Goal: Information Seeking & Learning: Learn about a topic

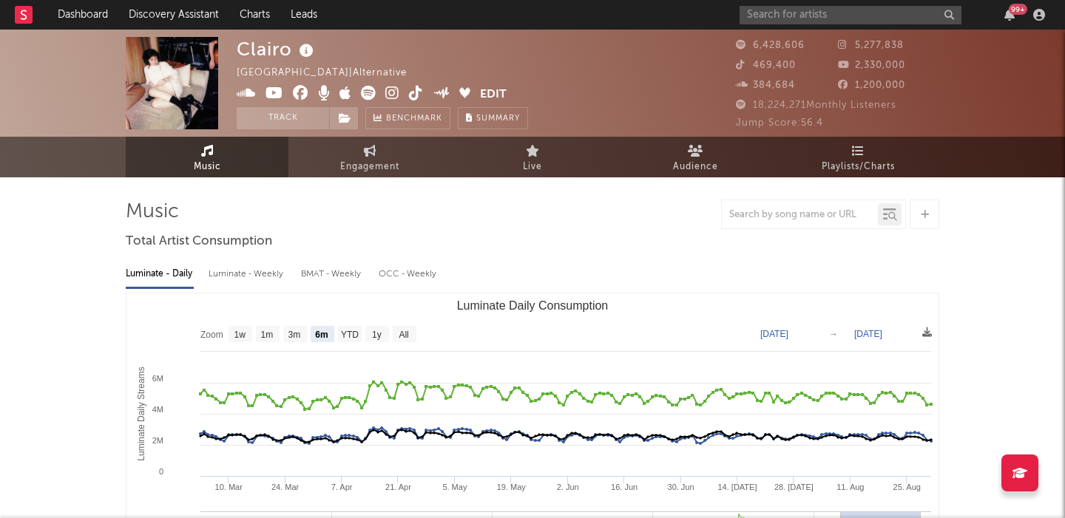
select select "6m"
click at [773, 14] on input "text" at bounding box center [850, 15] width 222 height 18
paste input "Midnvght"
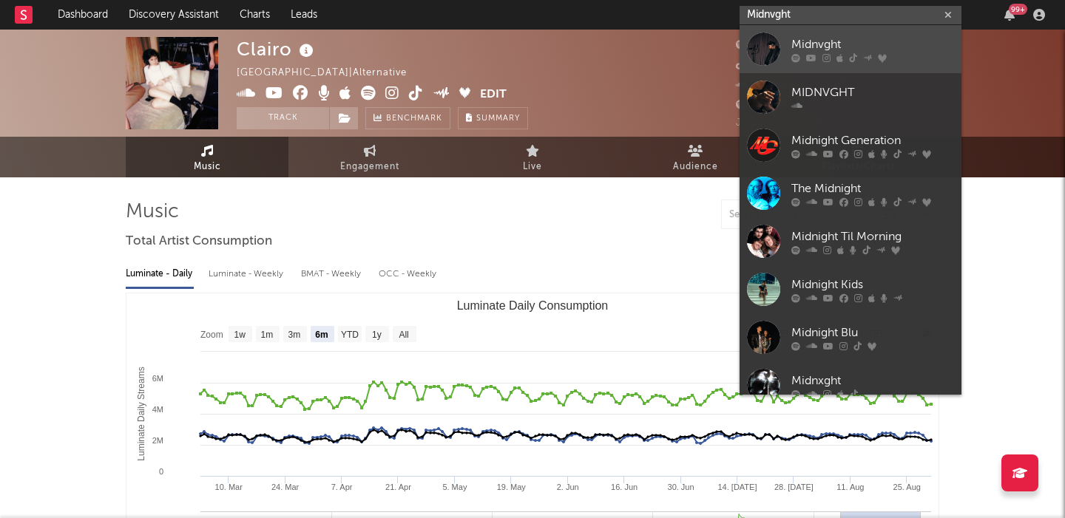
type input "Midnvght"
click at [869, 34] on link "Midnvght" at bounding box center [850, 49] width 222 height 48
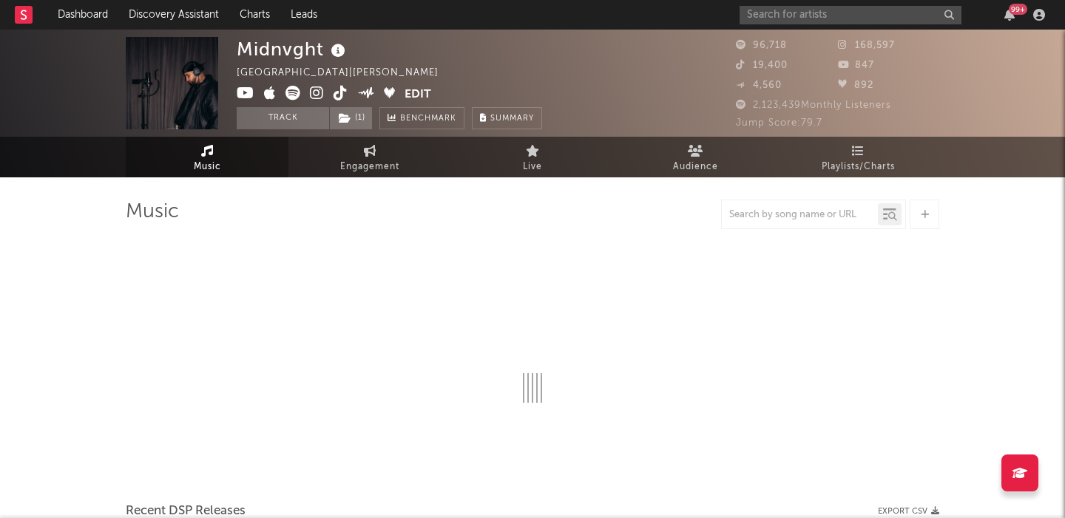
select select "6m"
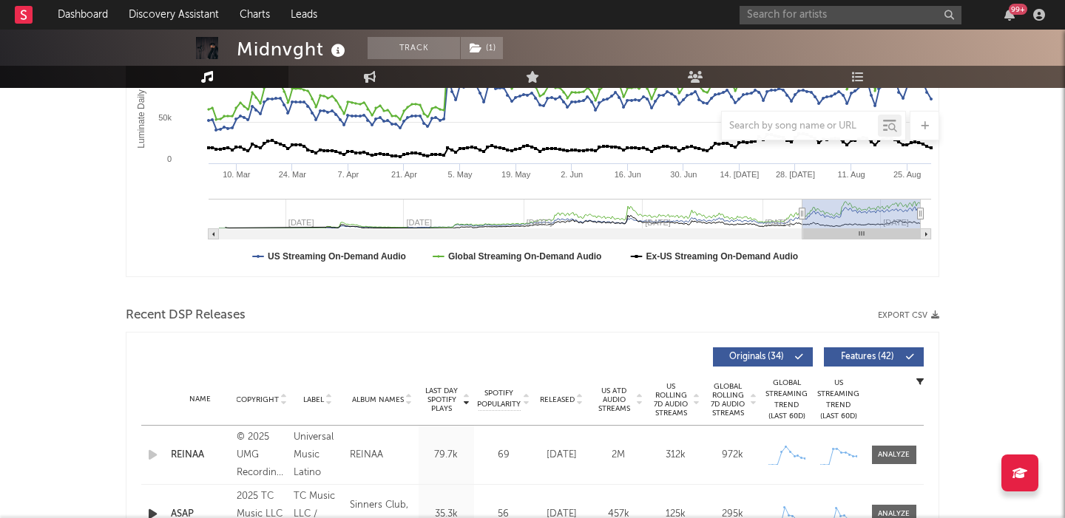
scroll to position [444, 0]
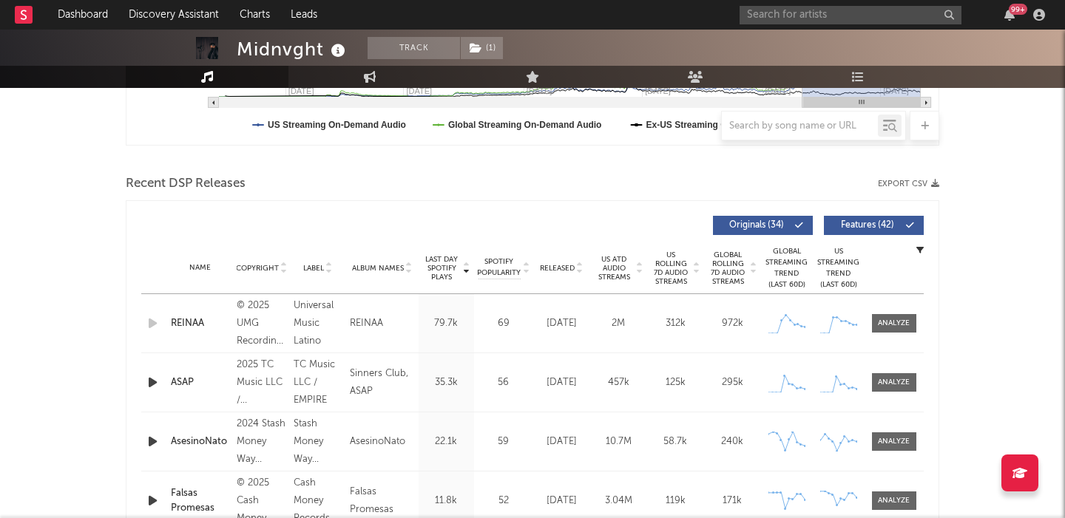
click at [564, 262] on div "Released" at bounding box center [562, 267] width 50 height 11
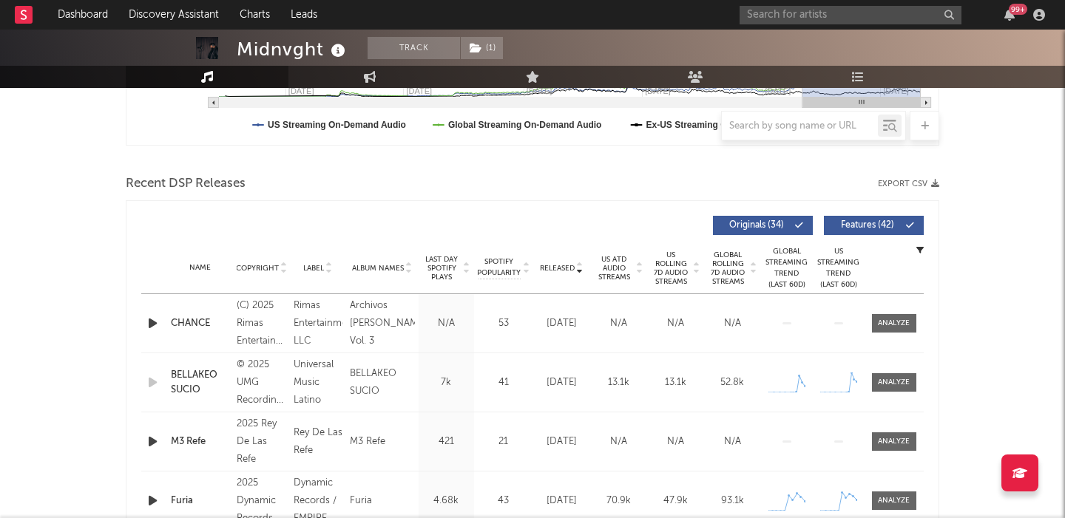
click at [199, 323] on div "CHANCE" at bounding box center [200, 323] width 58 height 15
click at [897, 315] on span at bounding box center [894, 323] width 44 height 18
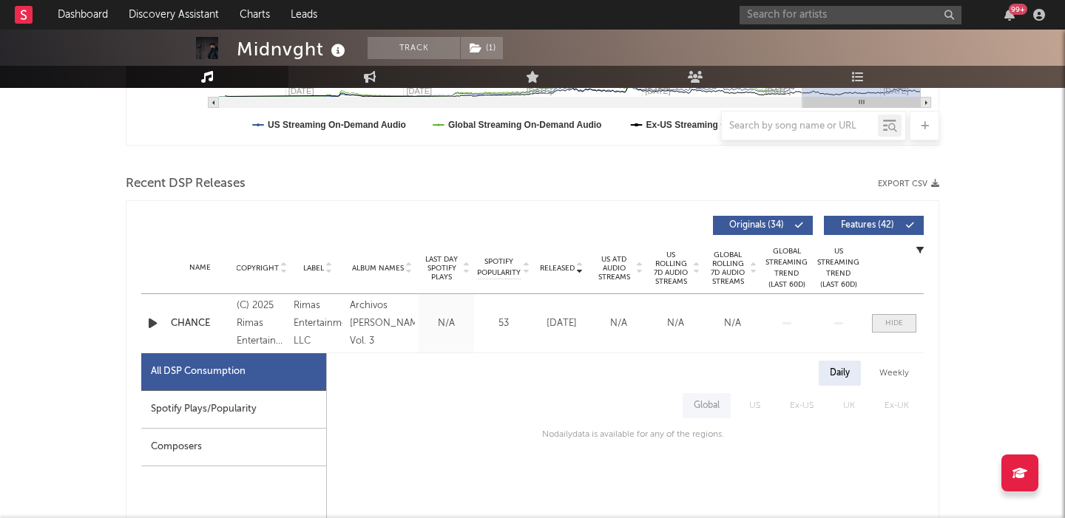
scroll to position [597, 0]
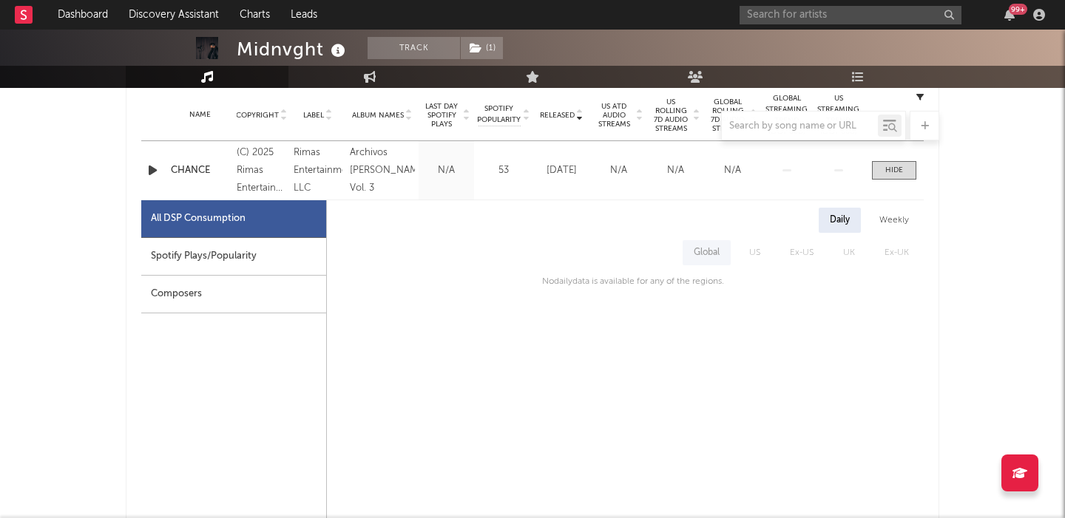
click at [256, 253] on div "Spotify Plays/Popularity" at bounding box center [233, 257] width 185 height 38
select select "1w"
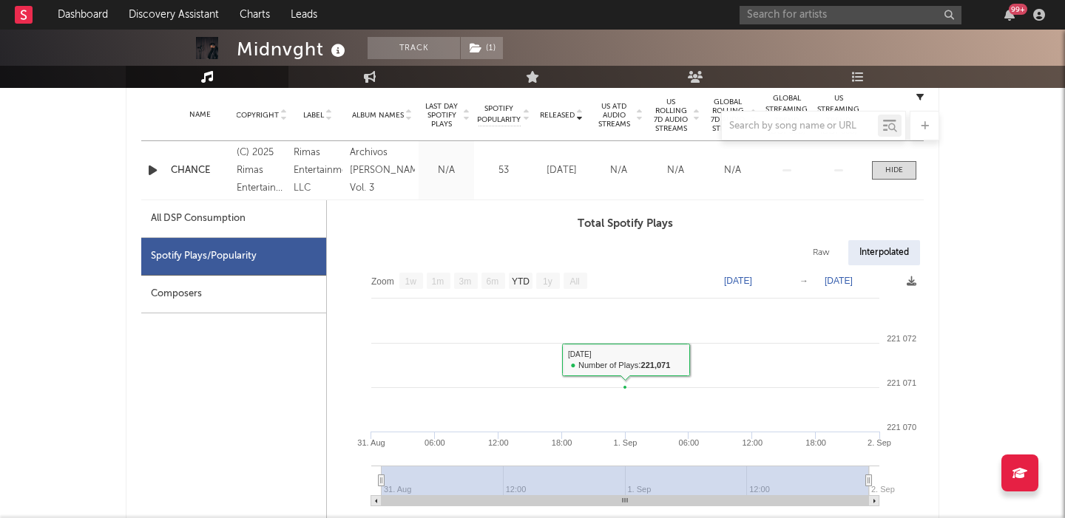
click at [814, 265] on icon "Created with Highcharts 10.3.3 31. Aug 06:00 12:00 18:00 1. Sep 06:00 12:00 18:…" at bounding box center [625, 390] width 597 height 251
click at [817, 257] on div "Raw" at bounding box center [821, 252] width 39 height 25
select select "1w"
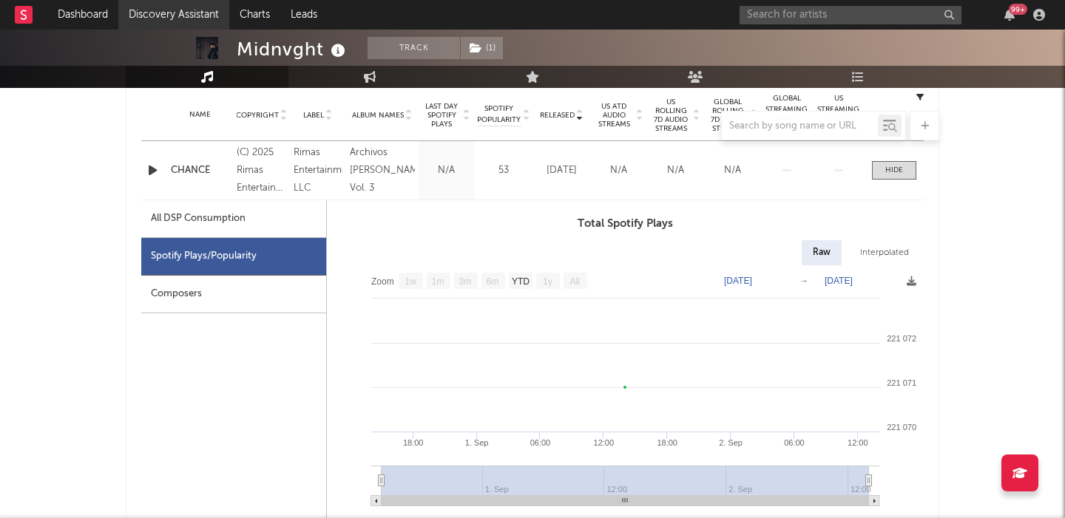
click at [200, 10] on link "Discovery Assistant" at bounding box center [173, 15] width 111 height 30
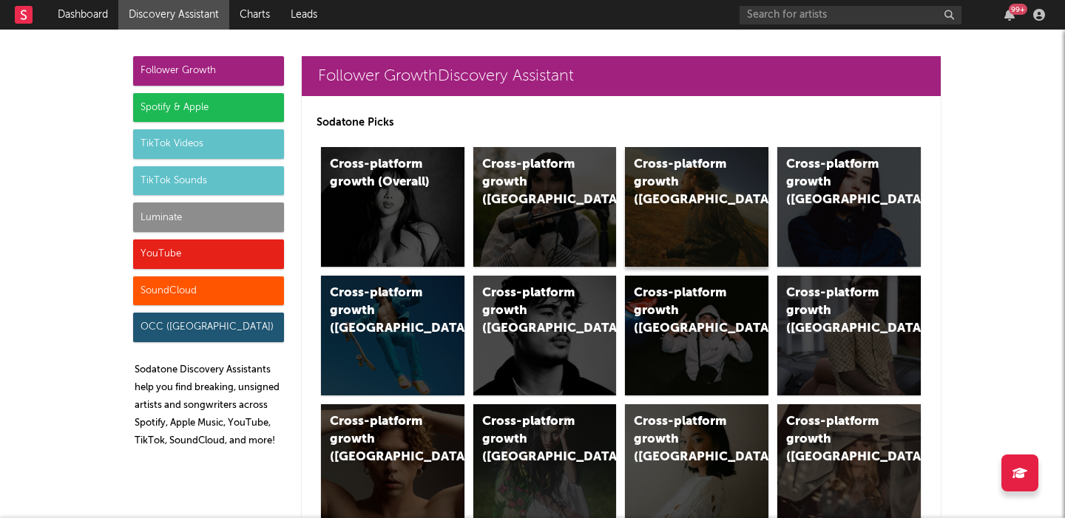
click at [660, 192] on div "Cross-platform growth ([GEOGRAPHIC_DATA])" at bounding box center [696, 207] width 143 height 120
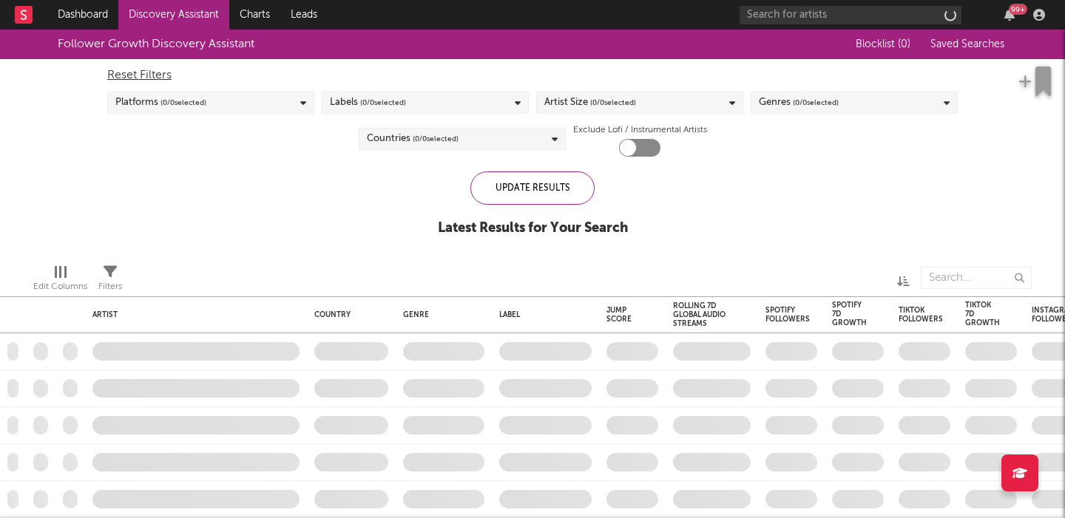
checkbox input "true"
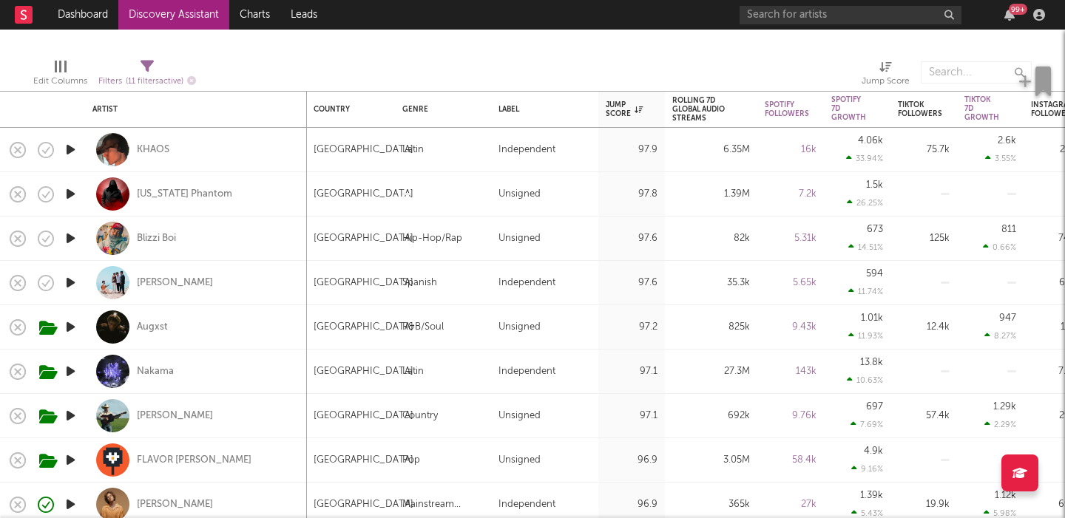
click at [274, 197] on div "[US_STATE] Phantom" at bounding box center [195, 194] width 207 height 44
select select "1w"
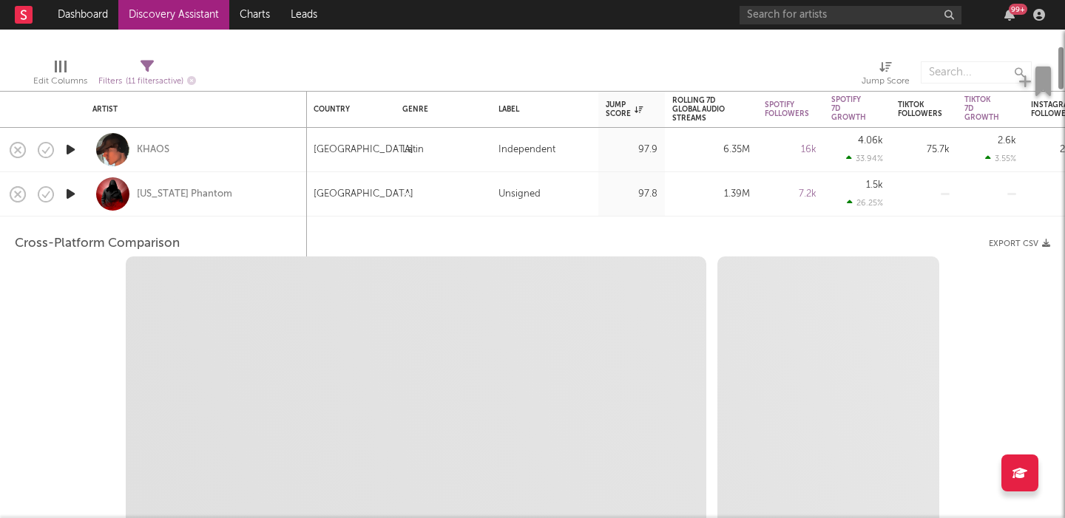
select select "1w"
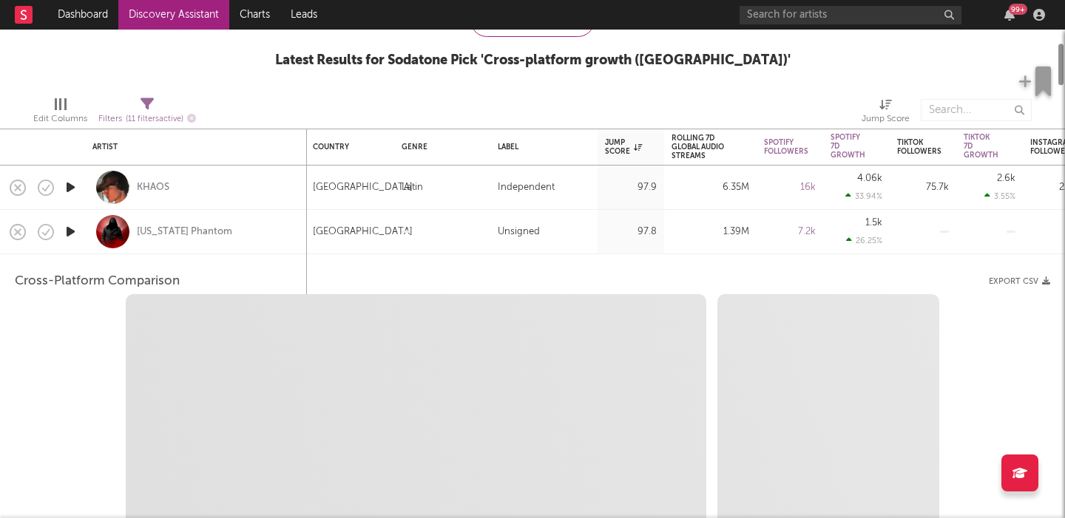
select select "1m"
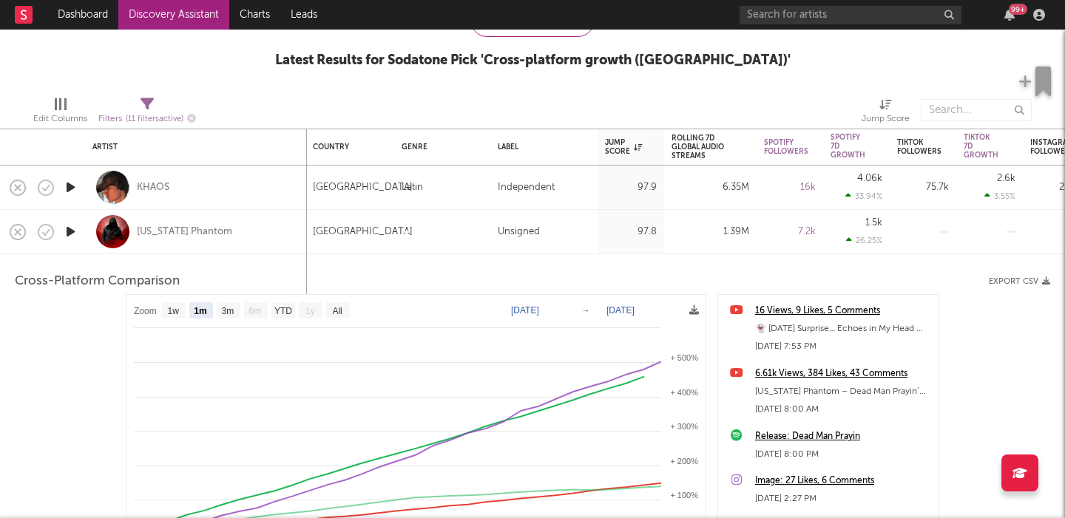
click at [277, 223] on div "[US_STATE] Phantom" at bounding box center [195, 232] width 207 height 44
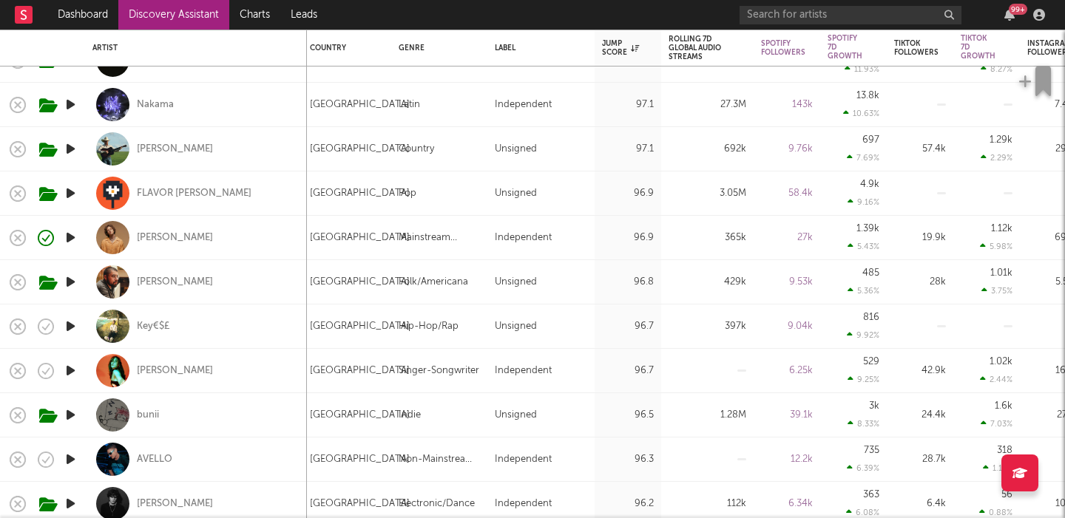
click at [279, 379] on div "[PERSON_NAME]" at bounding box center [195, 371] width 207 height 44
select select "1w"
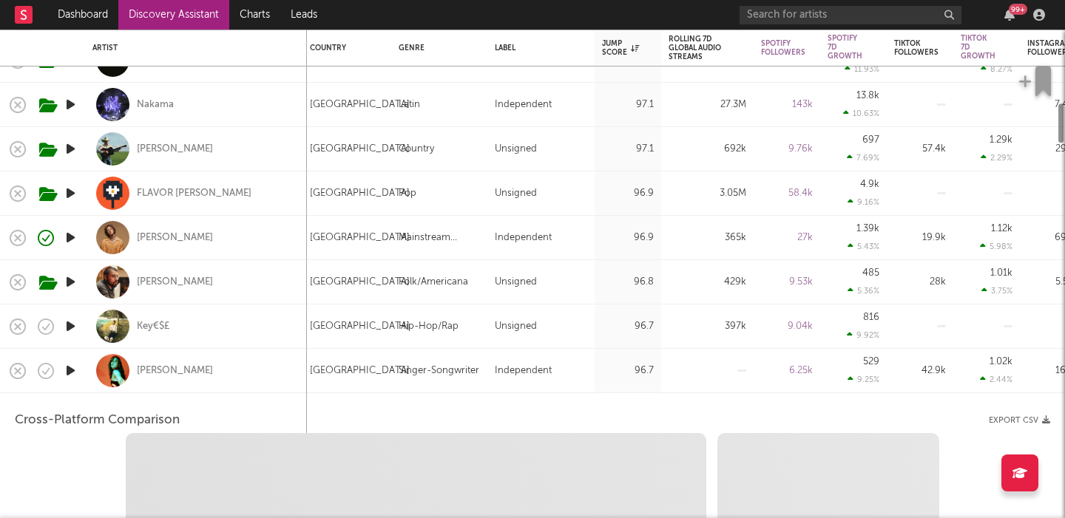
select select "6m"
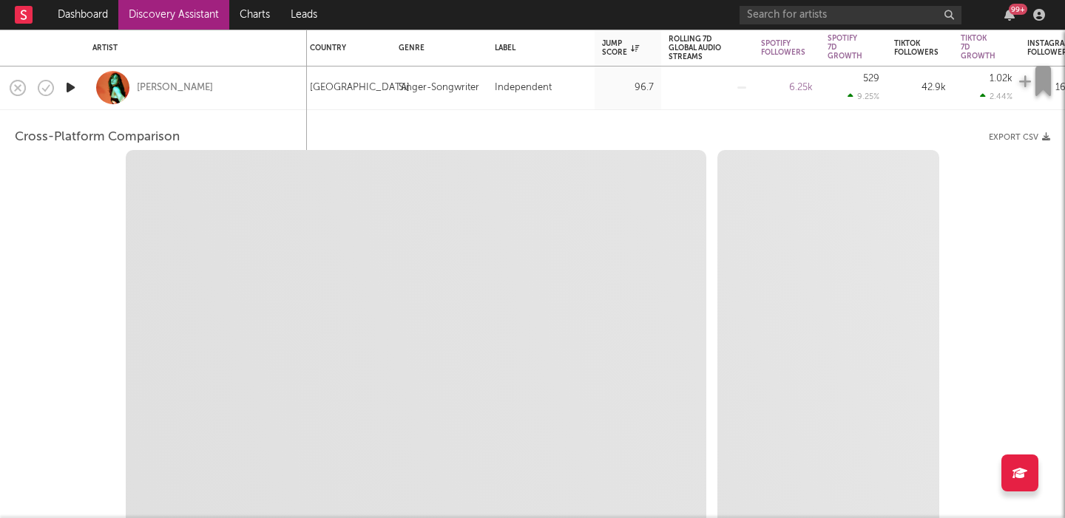
select select "1m"
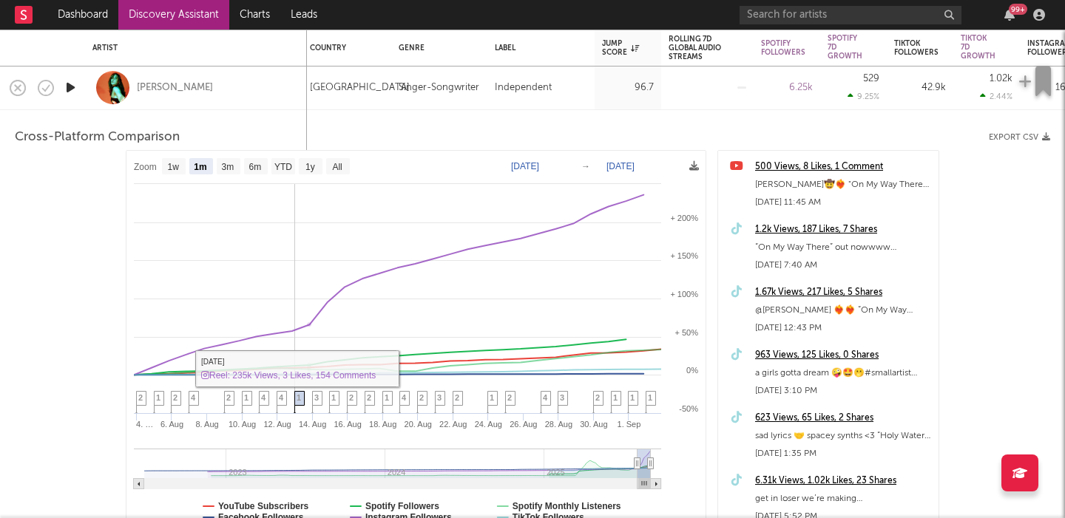
click at [300, 401] on span "1" at bounding box center [299, 397] width 4 height 9
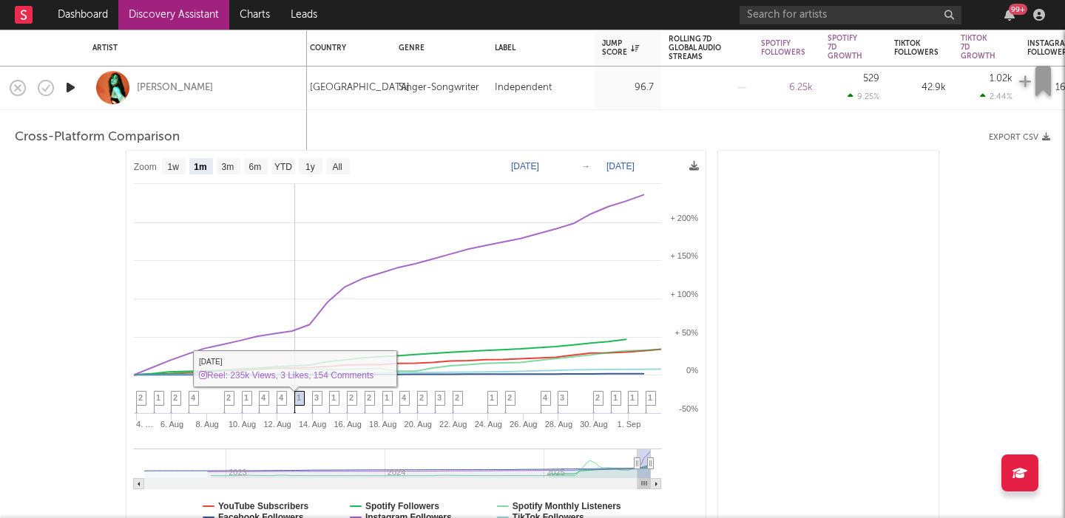
scroll to position [2089, 0]
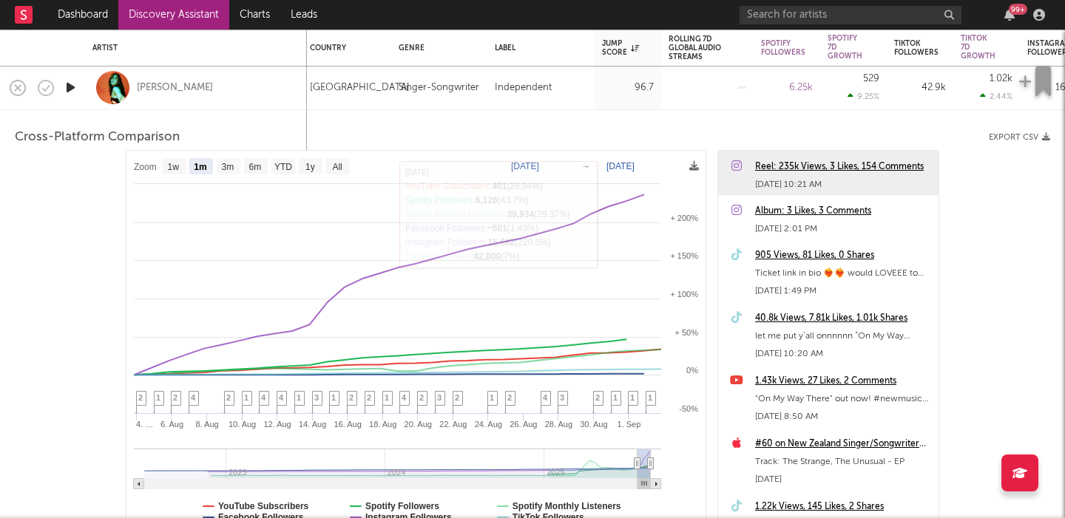
click at [774, 161] on div "Reel: 235k Views, 3 Likes, 154 Comments" at bounding box center [843, 167] width 176 height 18
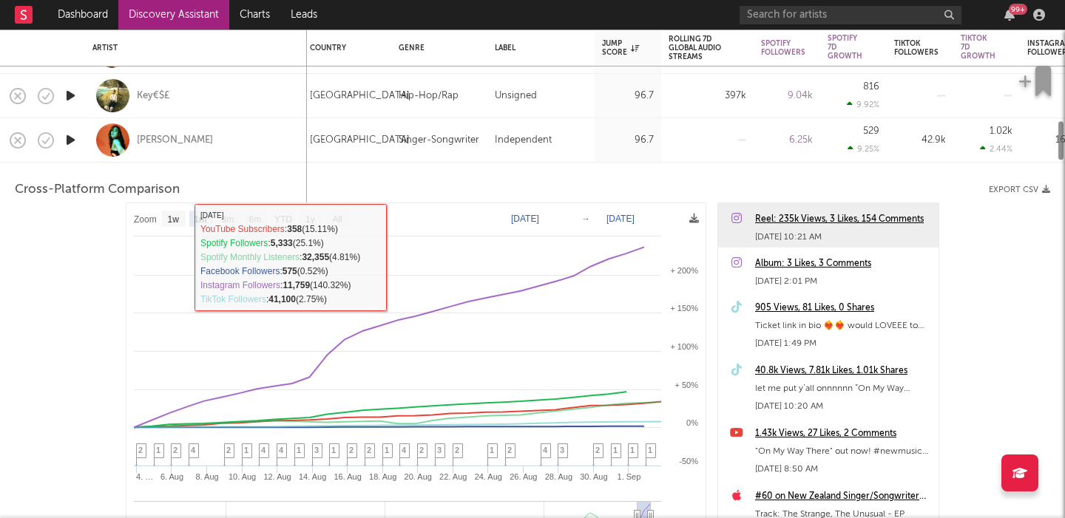
click at [271, 134] on div "[PERSON_NAME]" at bounding box center [195, 140] width 207 height 44
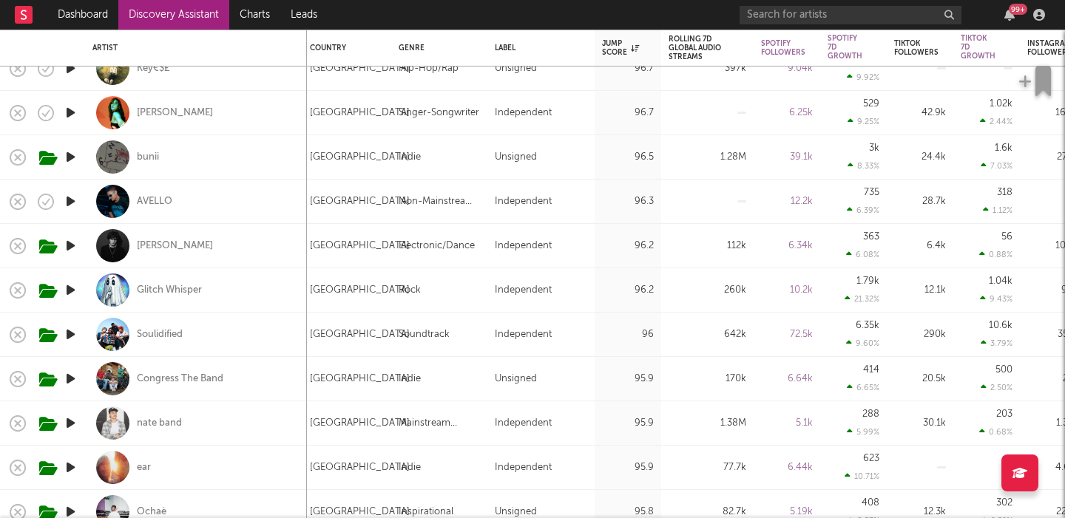
click at [75, 247] on icon "button" at bounding box center [71, 246] width 16 height 18
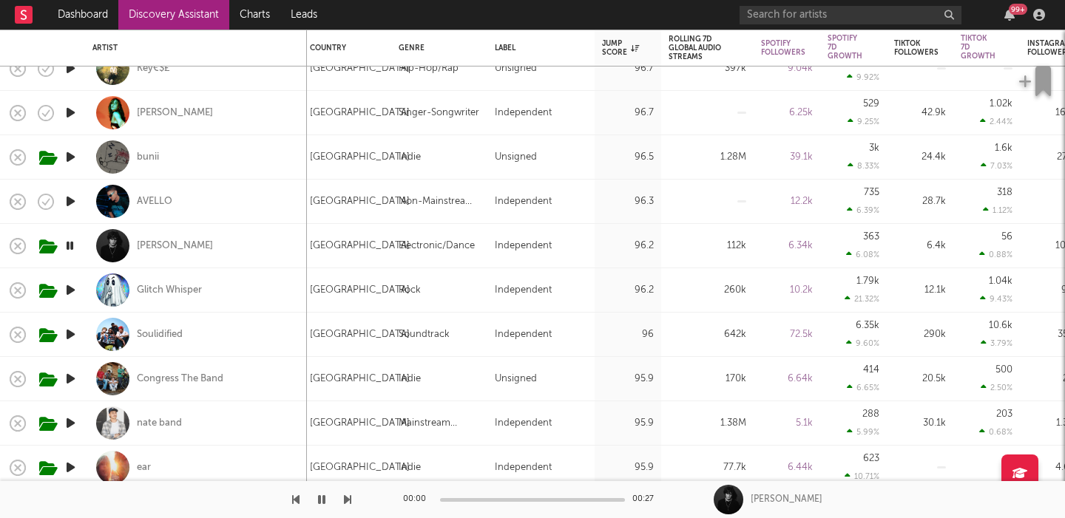
click at [244, 247] on div "[PERSON_NAME]" at bounding box center [195, 246] width 207 height 44
select select "1w"
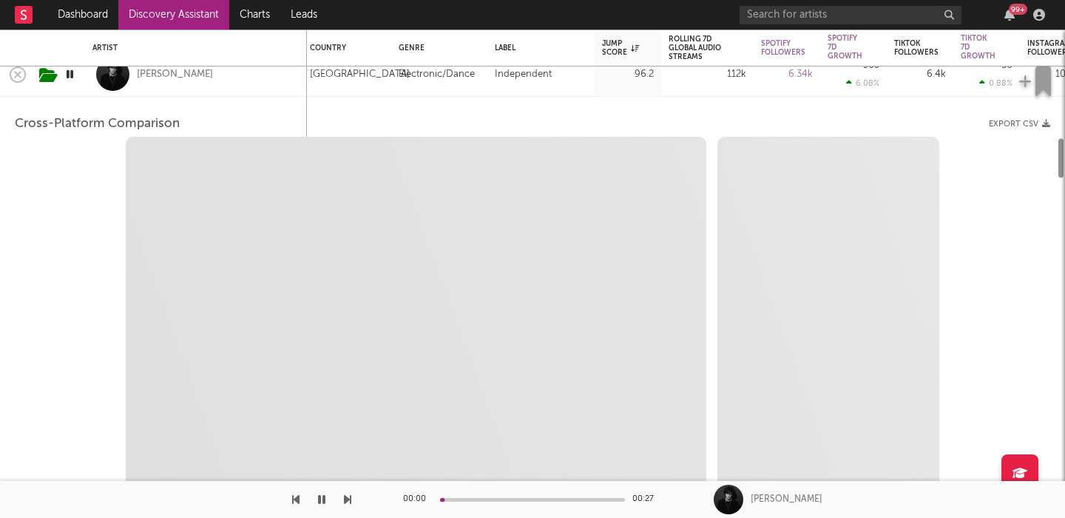
select select "6m"
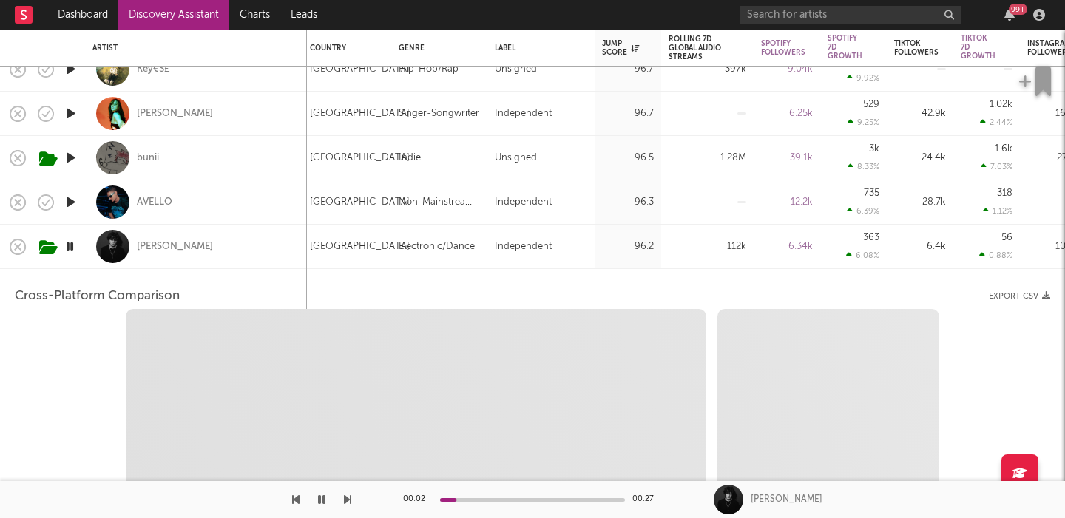
click at [245, 248] on div "[PERSON_NAME]" at bounding box center [195, 247] width 207 height 44
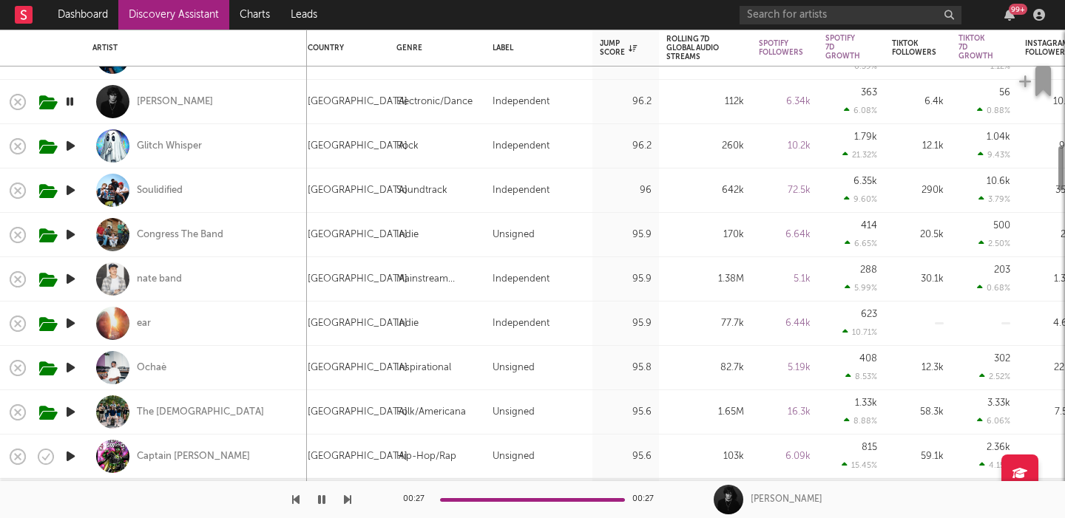
click at [367, 337] on div "[GEOGRAPHIC_DATA]" at bounding box center [344, 324] width 89 height 44
select select "1w"
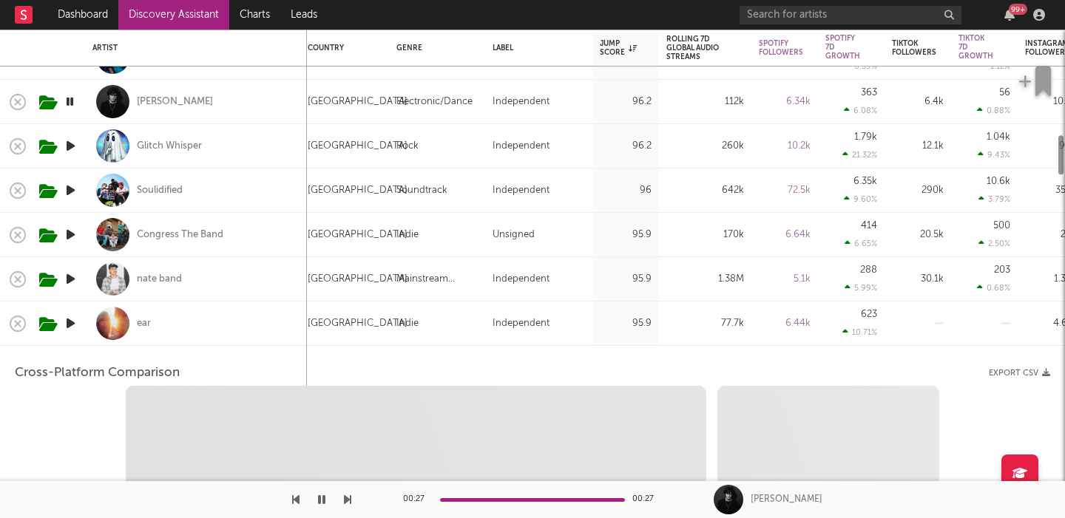
select select "1w"
click at [73, 323] on icon "button" at bounding box center [71, 323] width 16 height 18
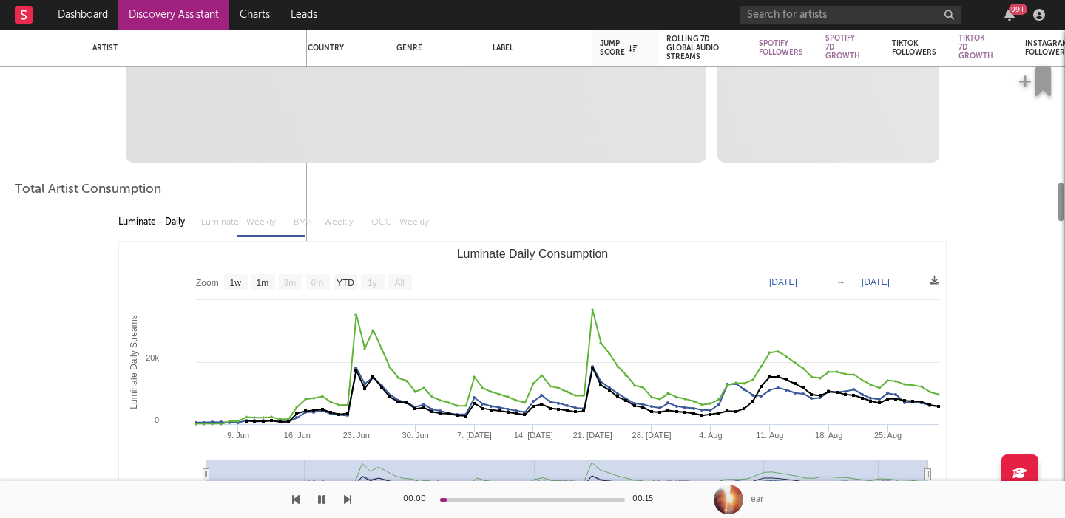
select select "1m"
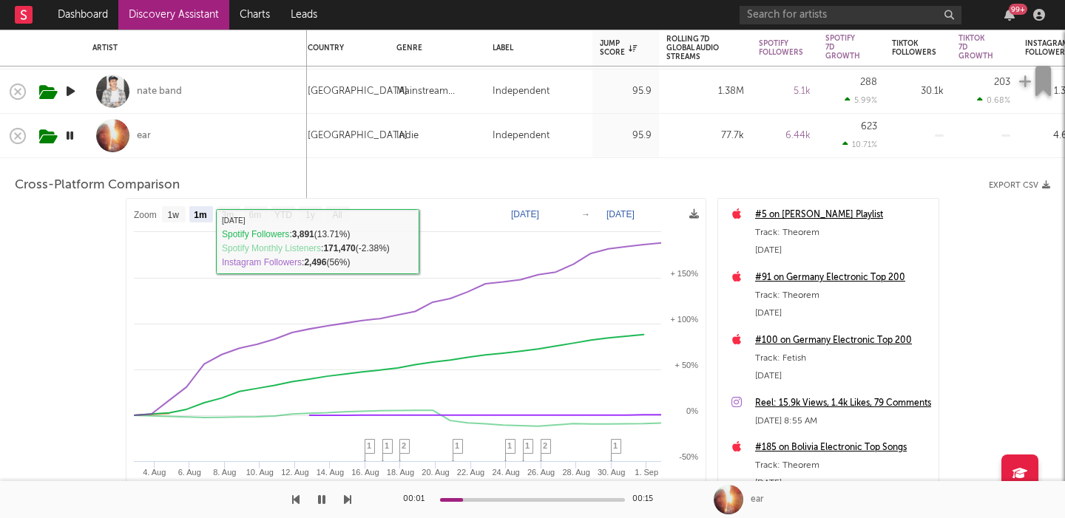
click at [227, 138] on div "ear" at bounding box center [195, 136] width 207 height 44
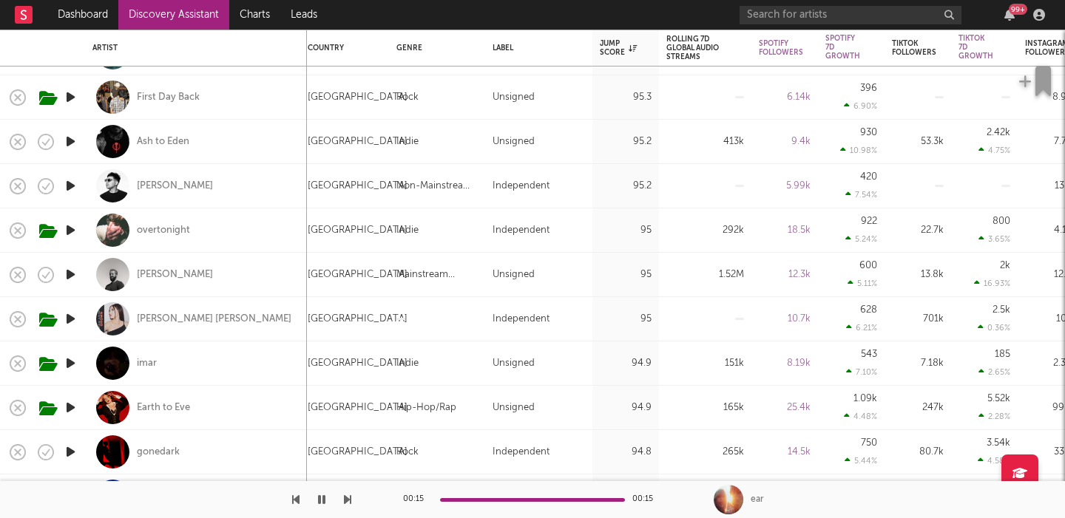
click at [831, 4] on div "99 +" at bounding box center [894, 15] width 311 height 30
click at [832, 9] on input "text" at bounding box center [850, 15] width 222 height 18
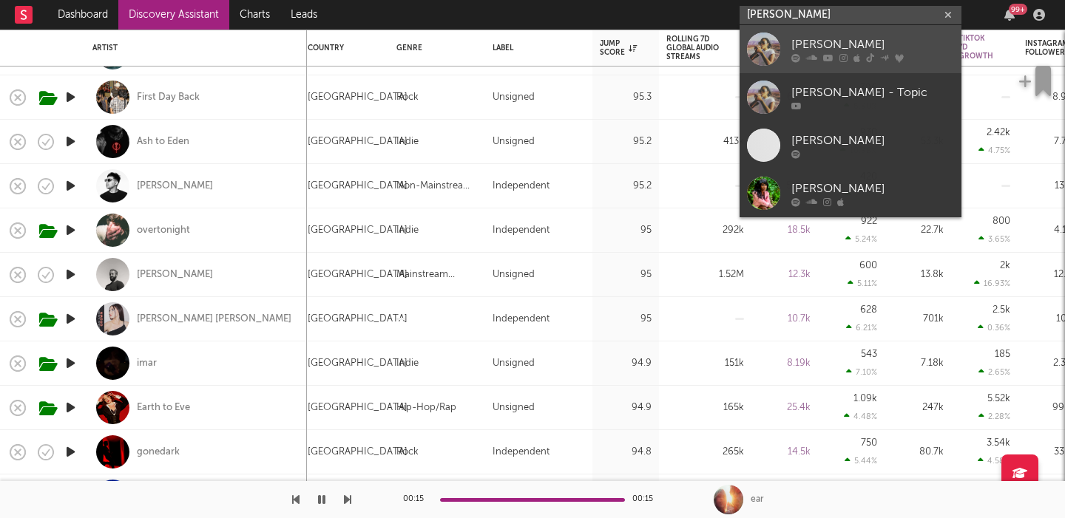
type input "[PERSON_NAME]"
click at [867, 58] on icon at bounding box center [870, 57] width 8 height 9
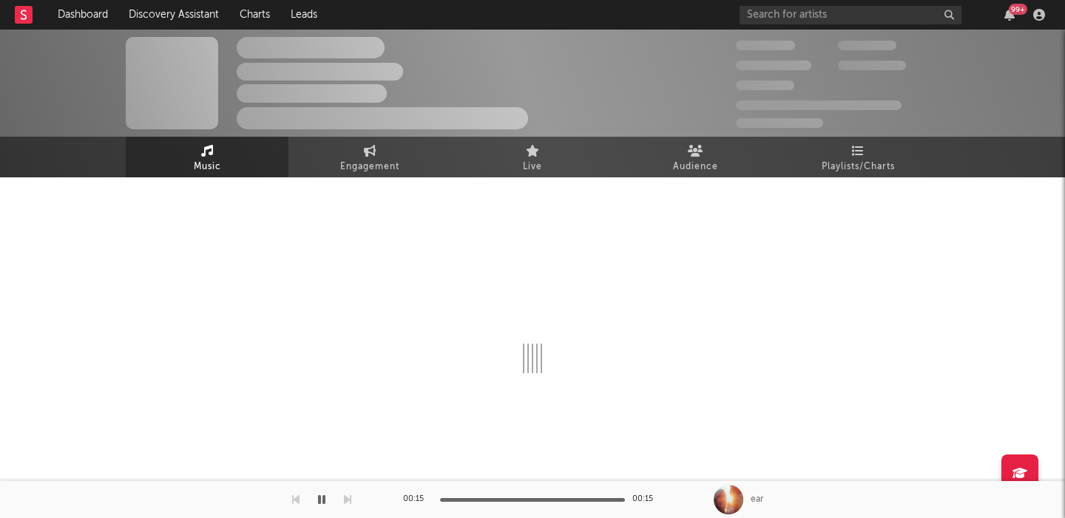
select select "6m"
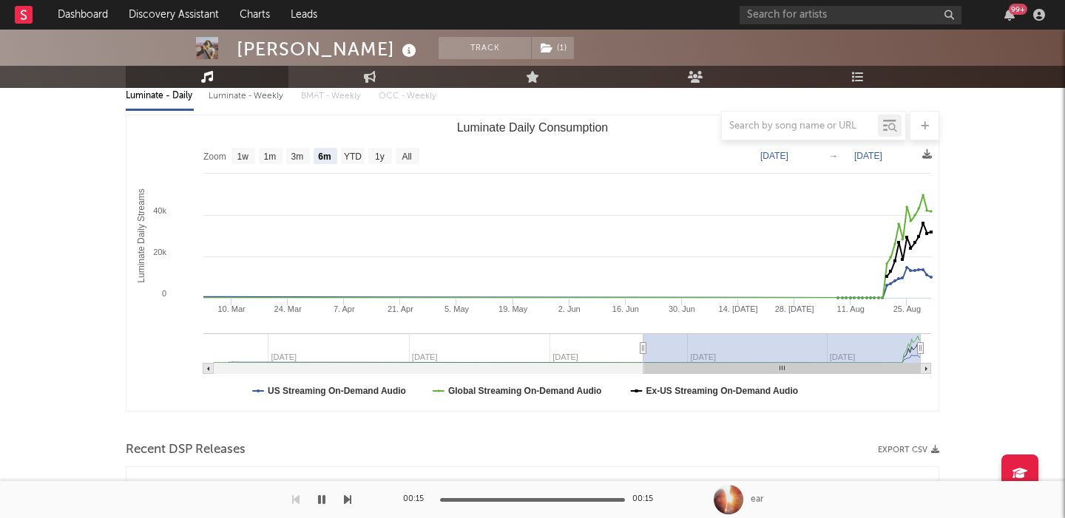
scroll to position [574, 0]
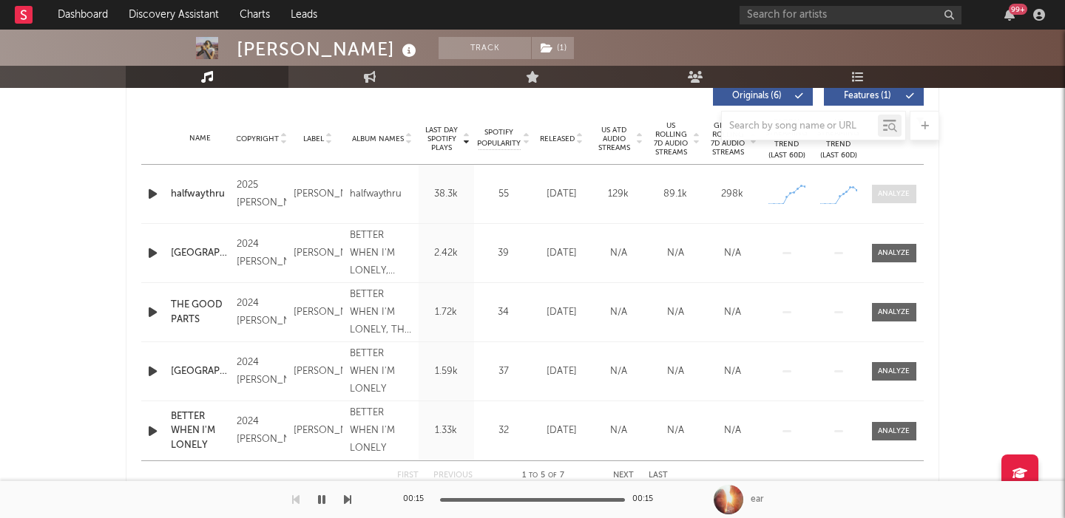
click at [901, 195] on div at bounding box center [894, 194] width 32 height 11
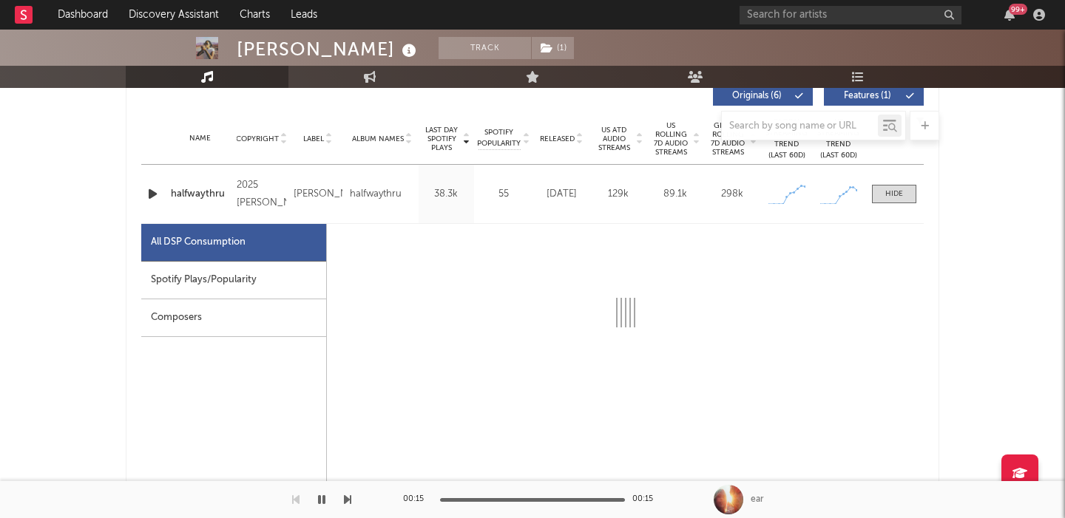
select select "1w"
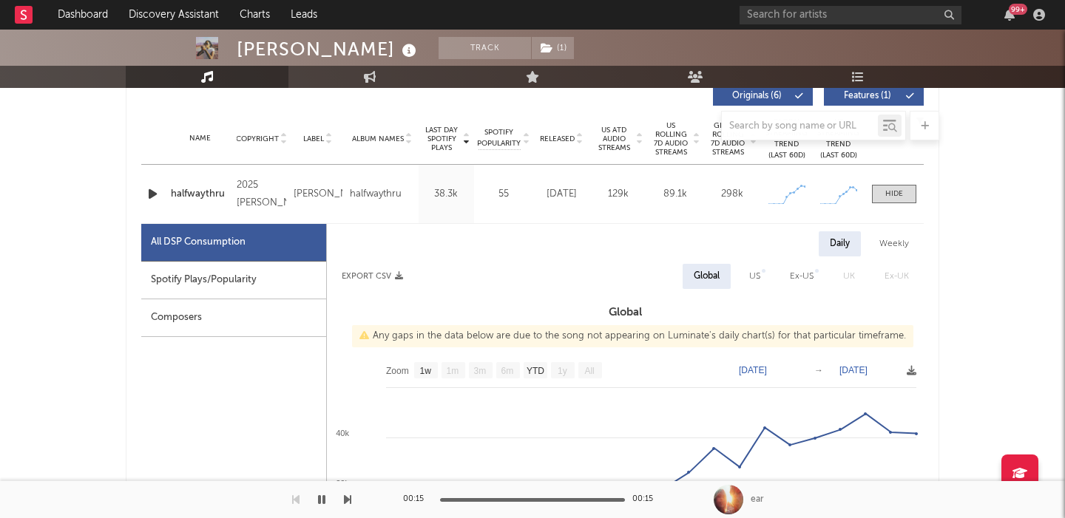
click at [759, 270] on div "US" at bounding box center [754, 277] width 11 height 18
select select "1w"
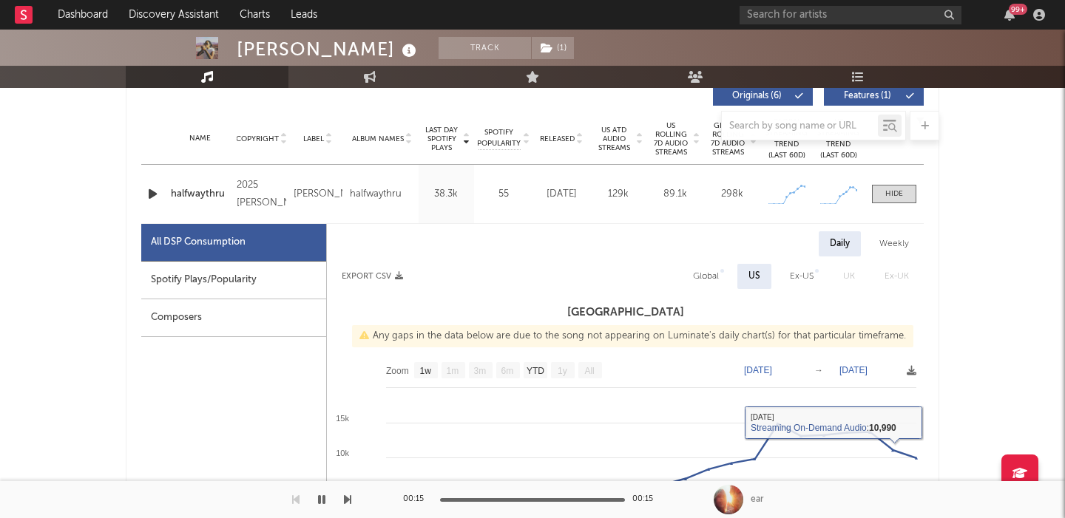
click at [711, 268] on div "Global" at bounding box center [706, 277] width 26 height 18
select select "1w"
